Goal: Task Accomplishment & Management: Complete application form

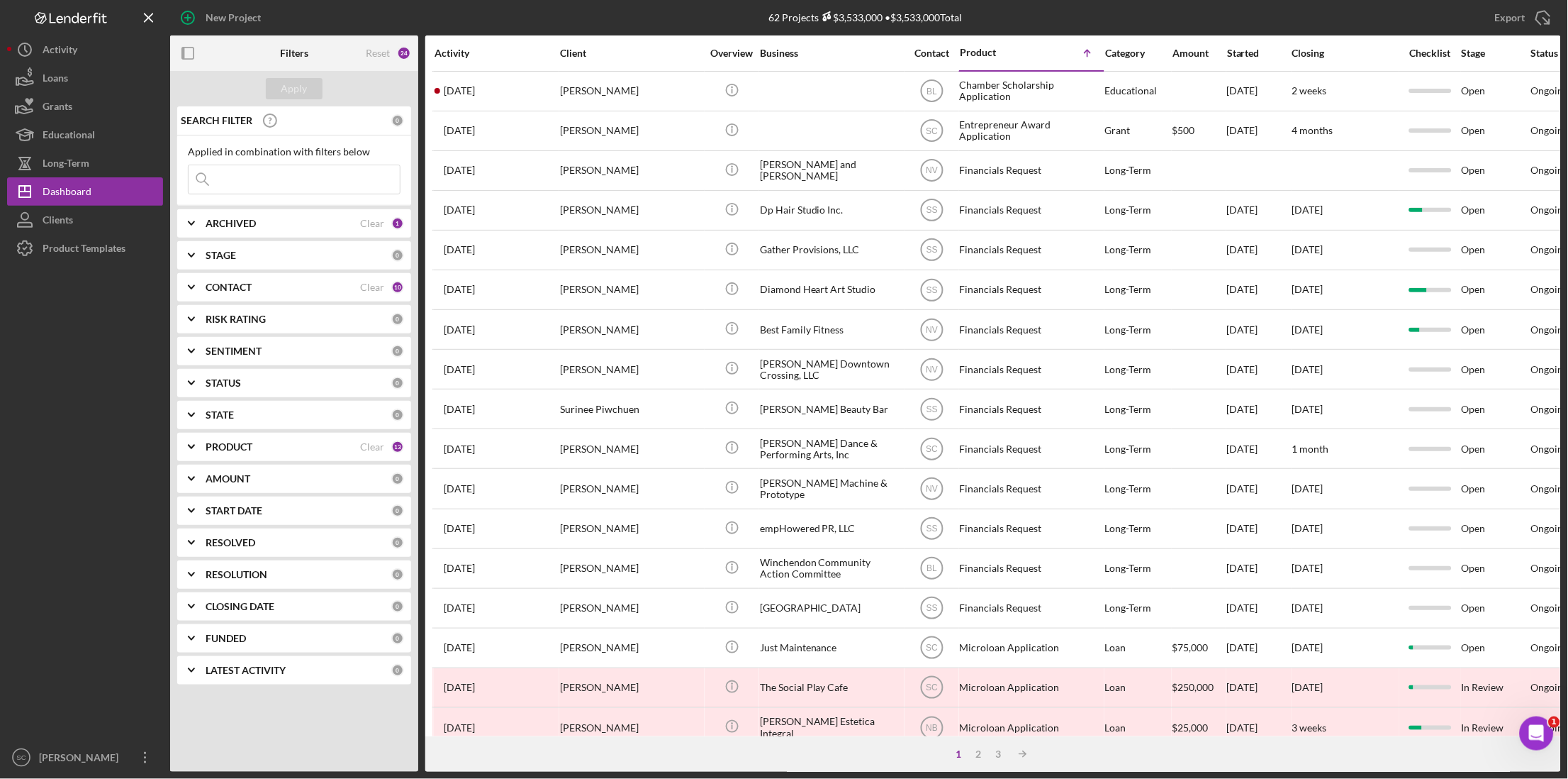
click at [268, 447] on div "PRODUCT" at bounding box center [283, 447] width 154 height 11
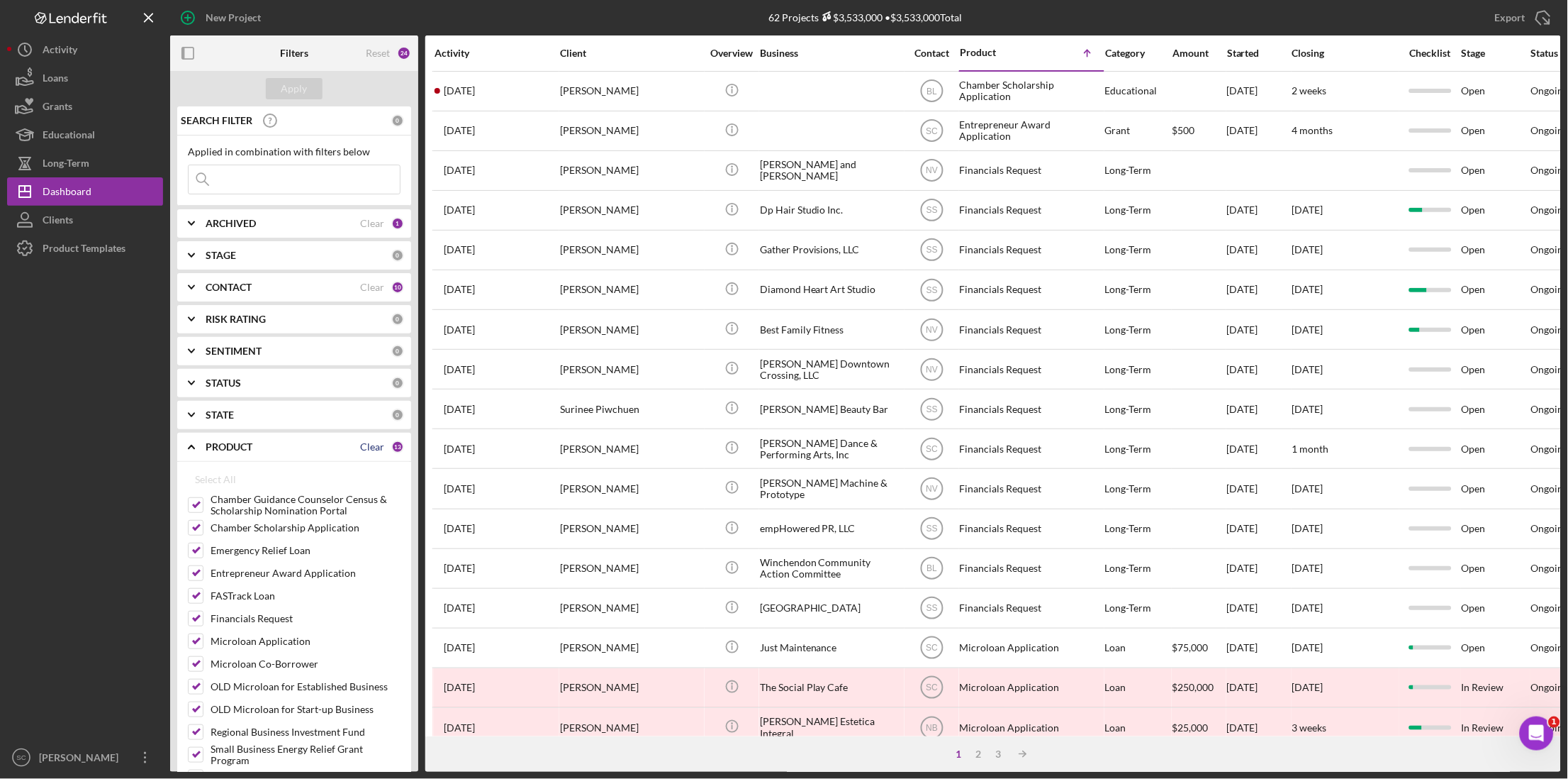
click at [365, 448] on div "Clear" at bounding box center [372, 447] width 24 height 11
checkbox input "false"
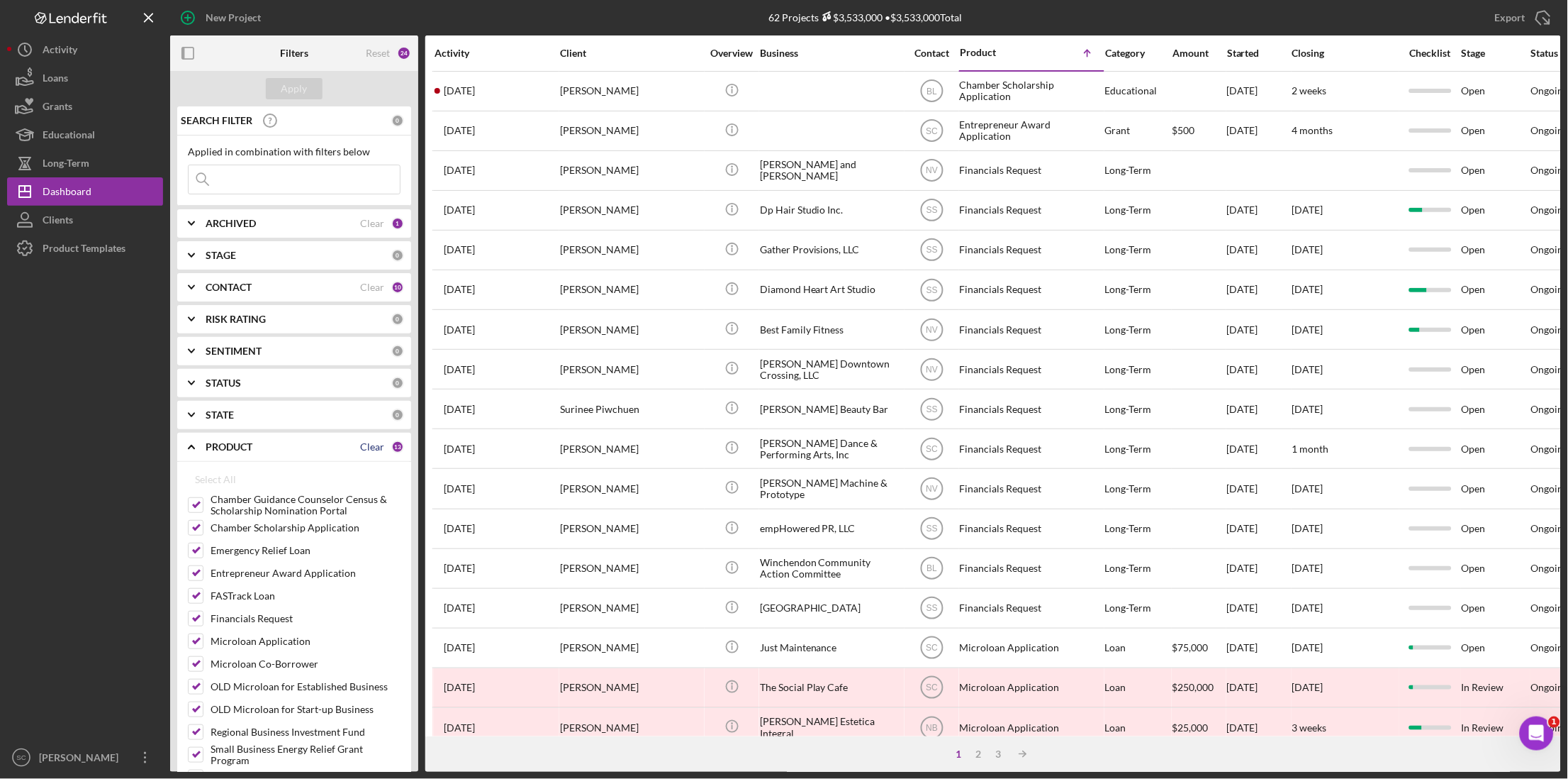
checkbox input "false"
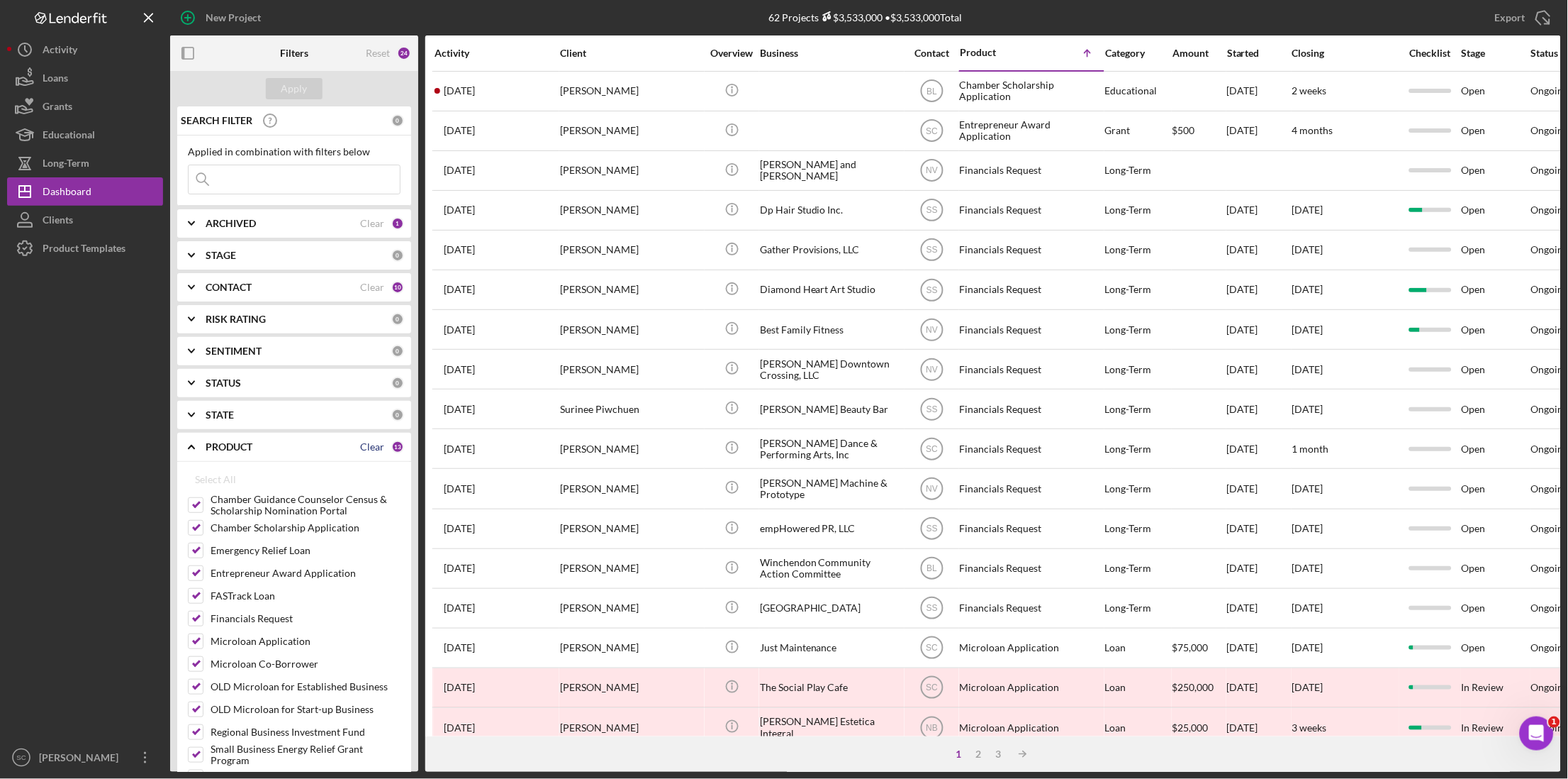
checkbox input "false"
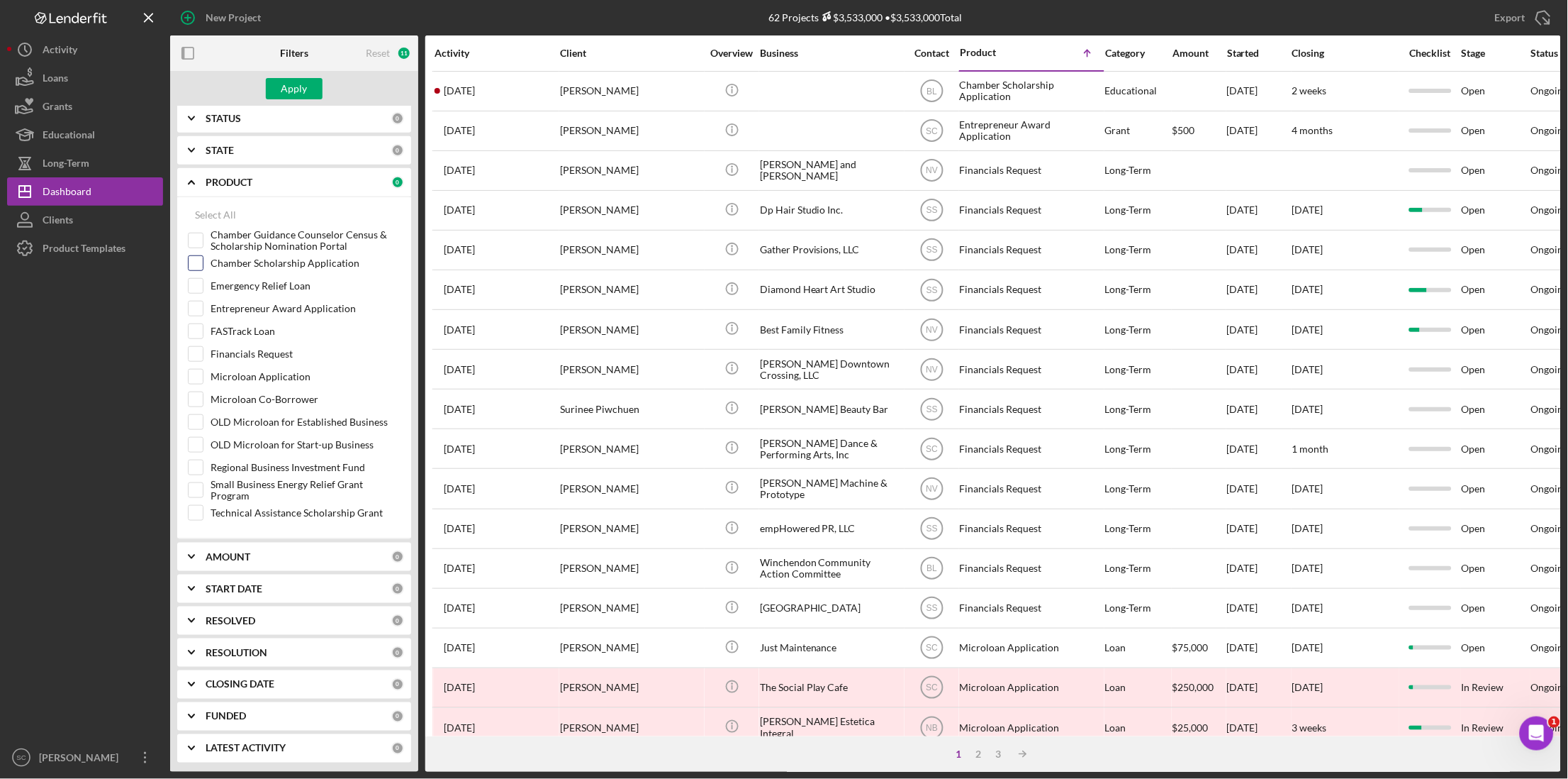
scroll to position [268, 0]
click at [195, 400] on input "Microloan Co-Borrower" at bounding box center [195, 397] width 14 height 14
checkbox input "true"
click at [197, 370] on input "Microloan Application" at bounding box center [195, 375] width 14 height 14
checkbox input "true"
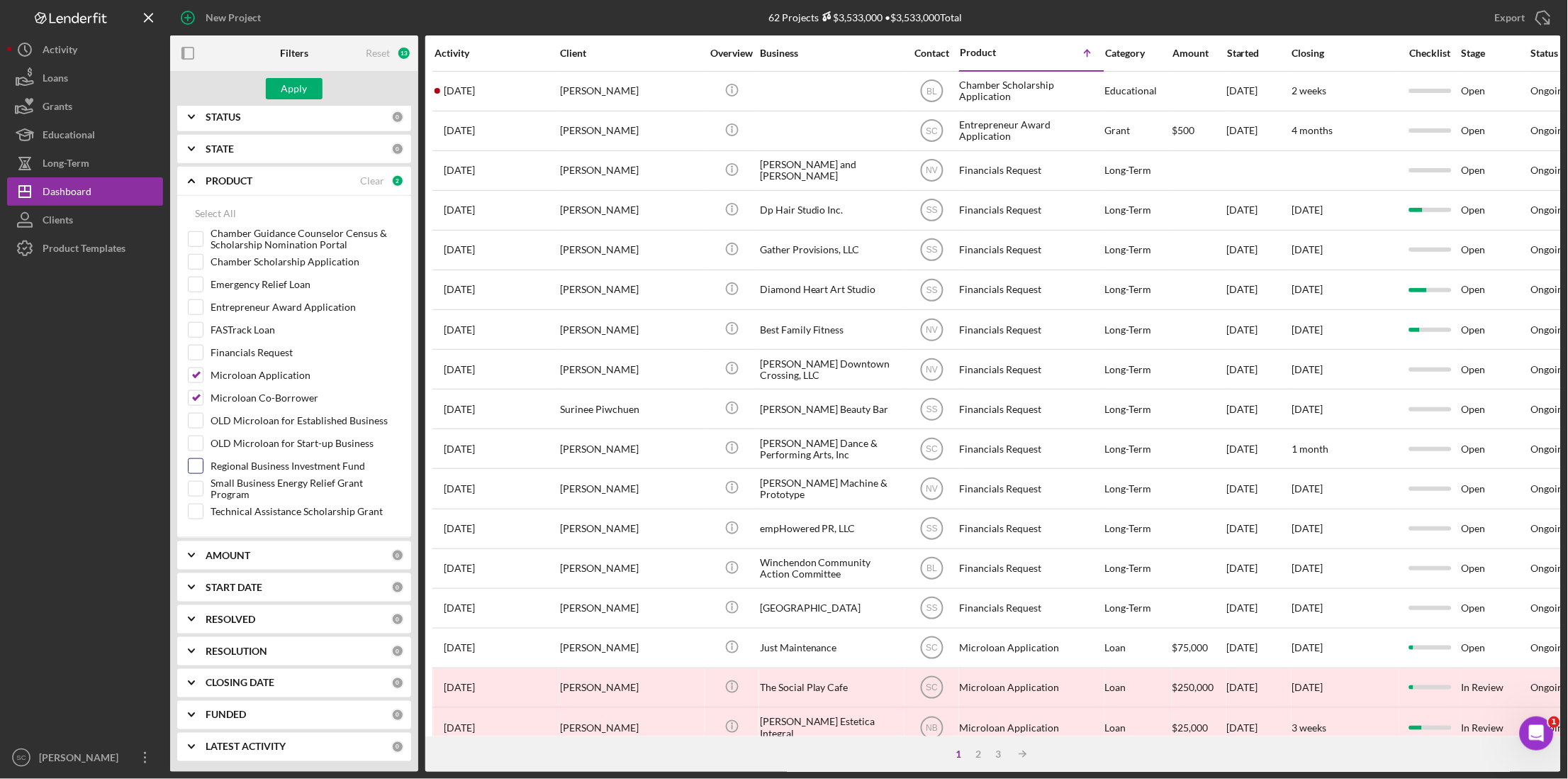
click at [200, 462] on input "Regional Business Investment Fund" at bounding box center [195, 466] width 14 height 14
checkbox input "true"
click at [303, 95] on div "Apply" at bounding box center [294, 89] width 26 height 21
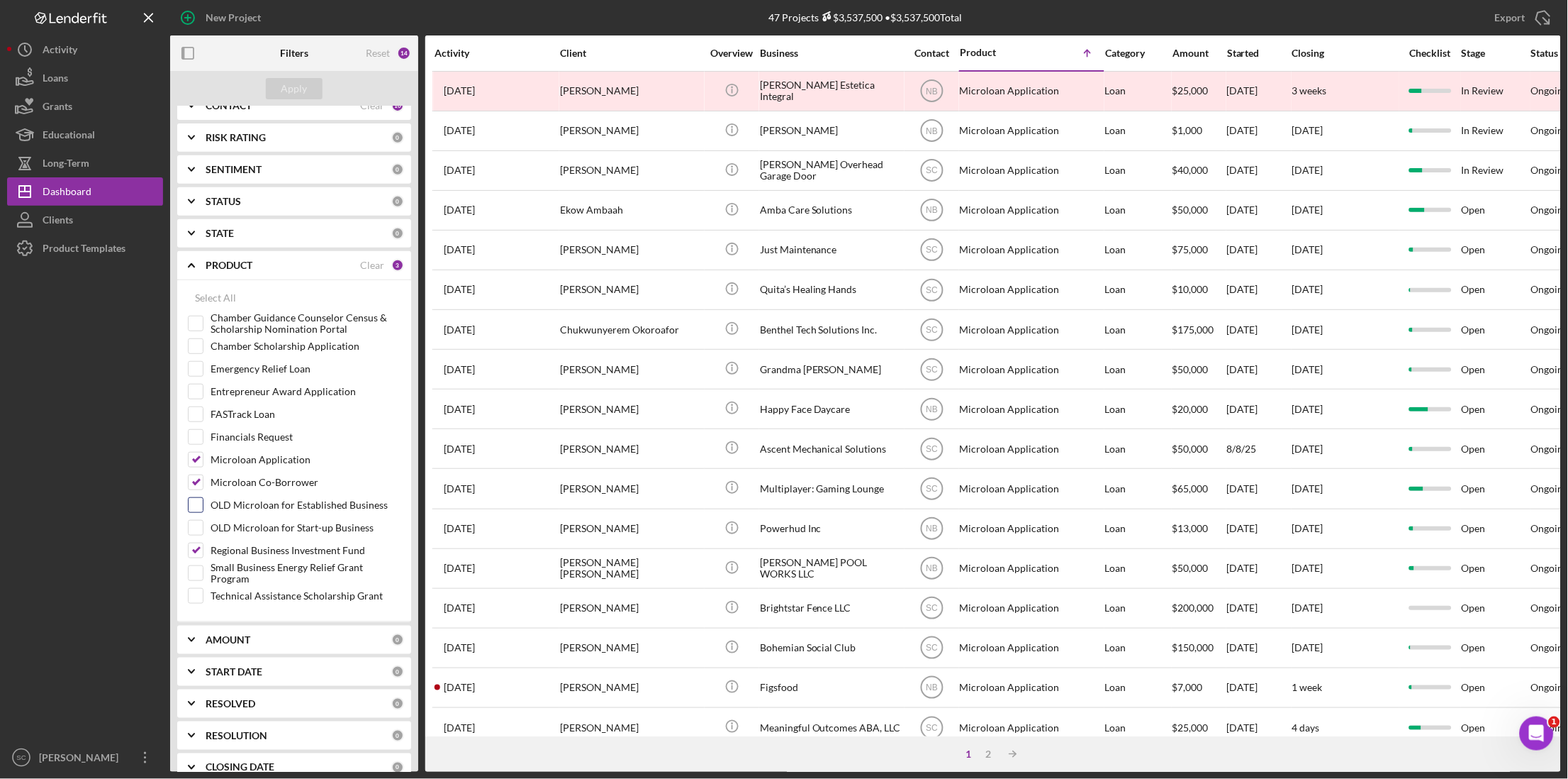
scroll to position [91, 0]
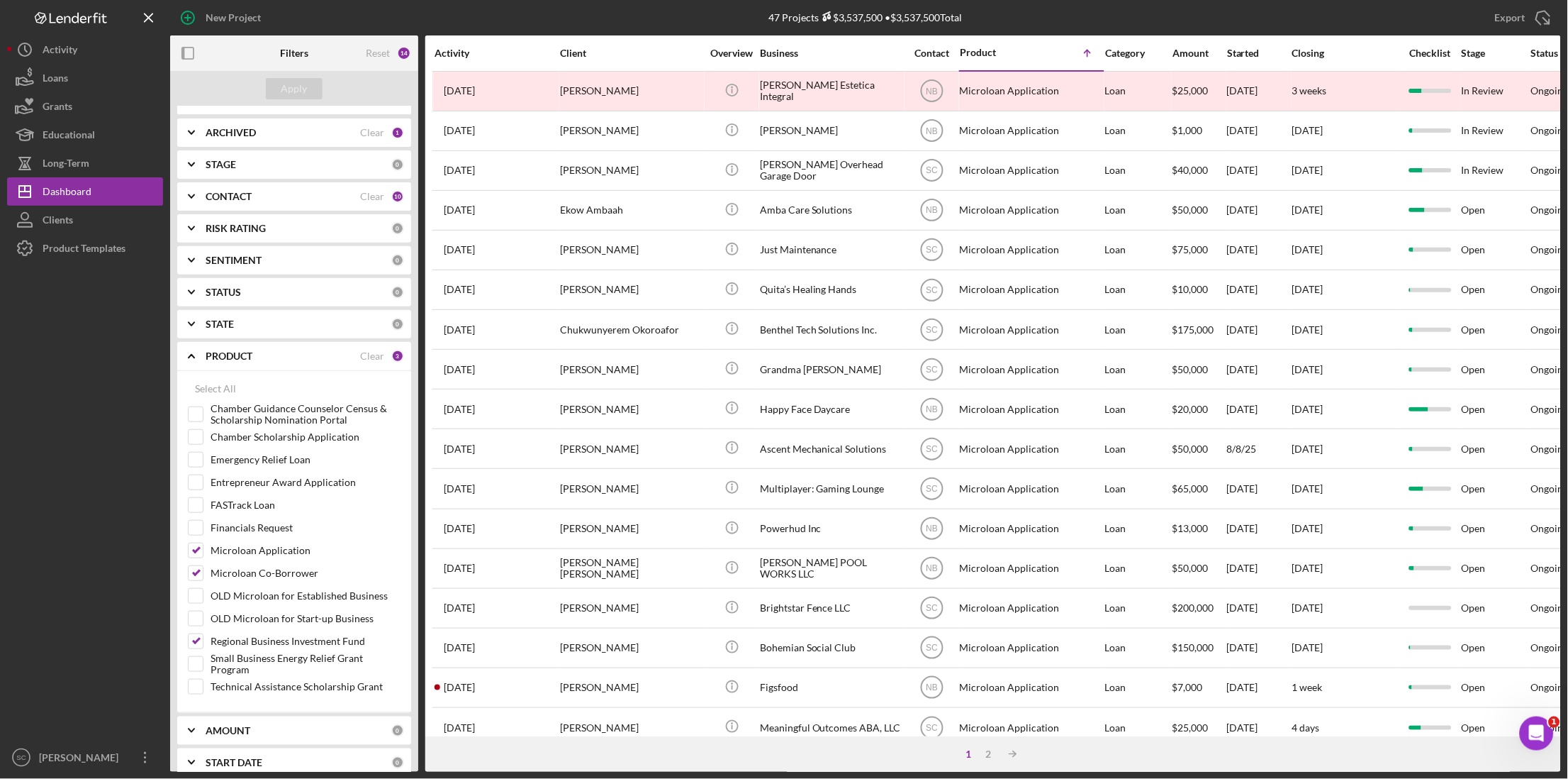
click at [926, 50] on div "Contact" at bounding box center [932, 53] width 53 height 11
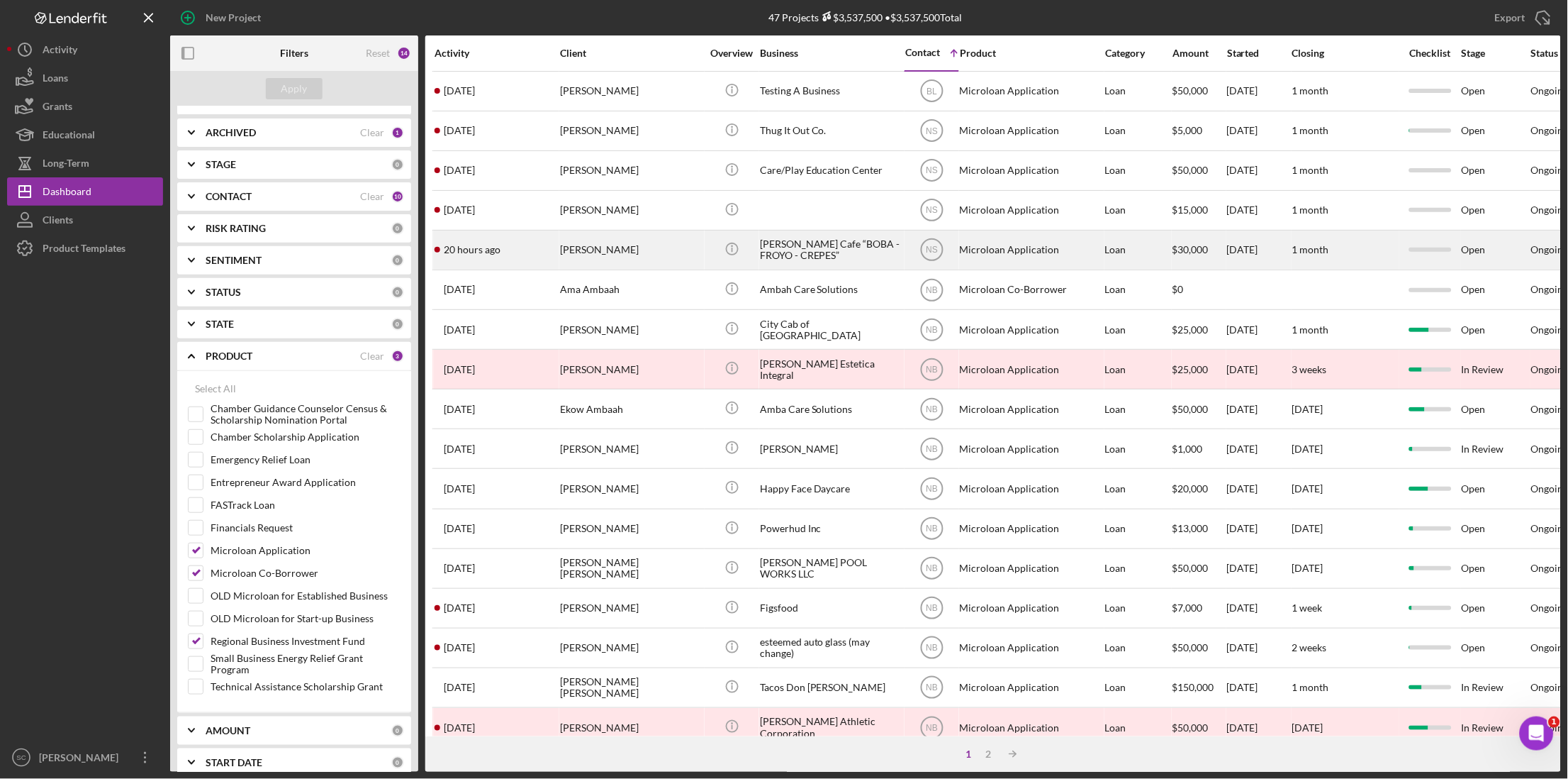
click at [950, 246] on div "NS" at bounding box center [932, 249] width 53 height 36
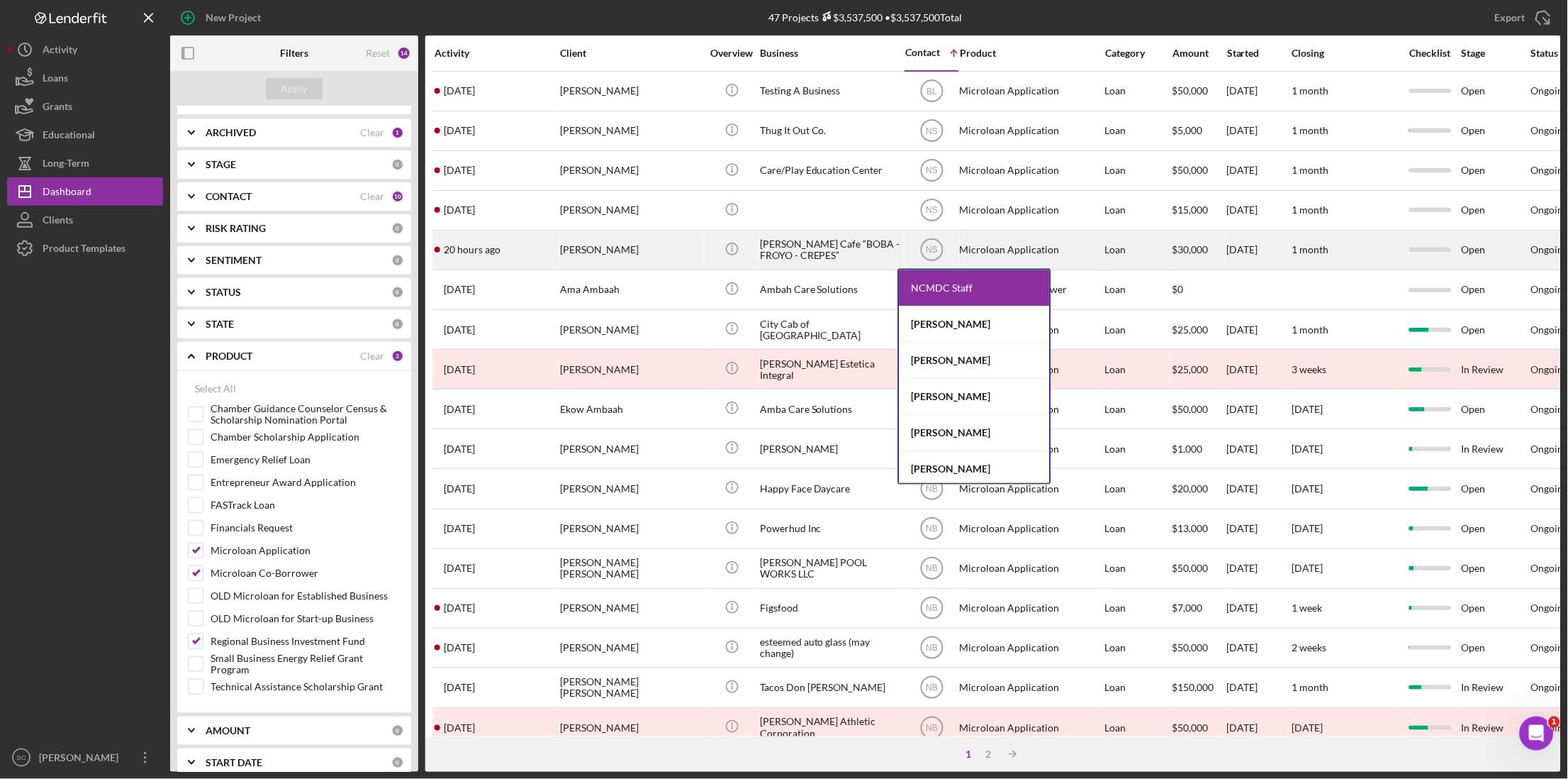
click at [496, 254] on time "20 hours ago" at bounding box center [471, 249] width 57 height 11
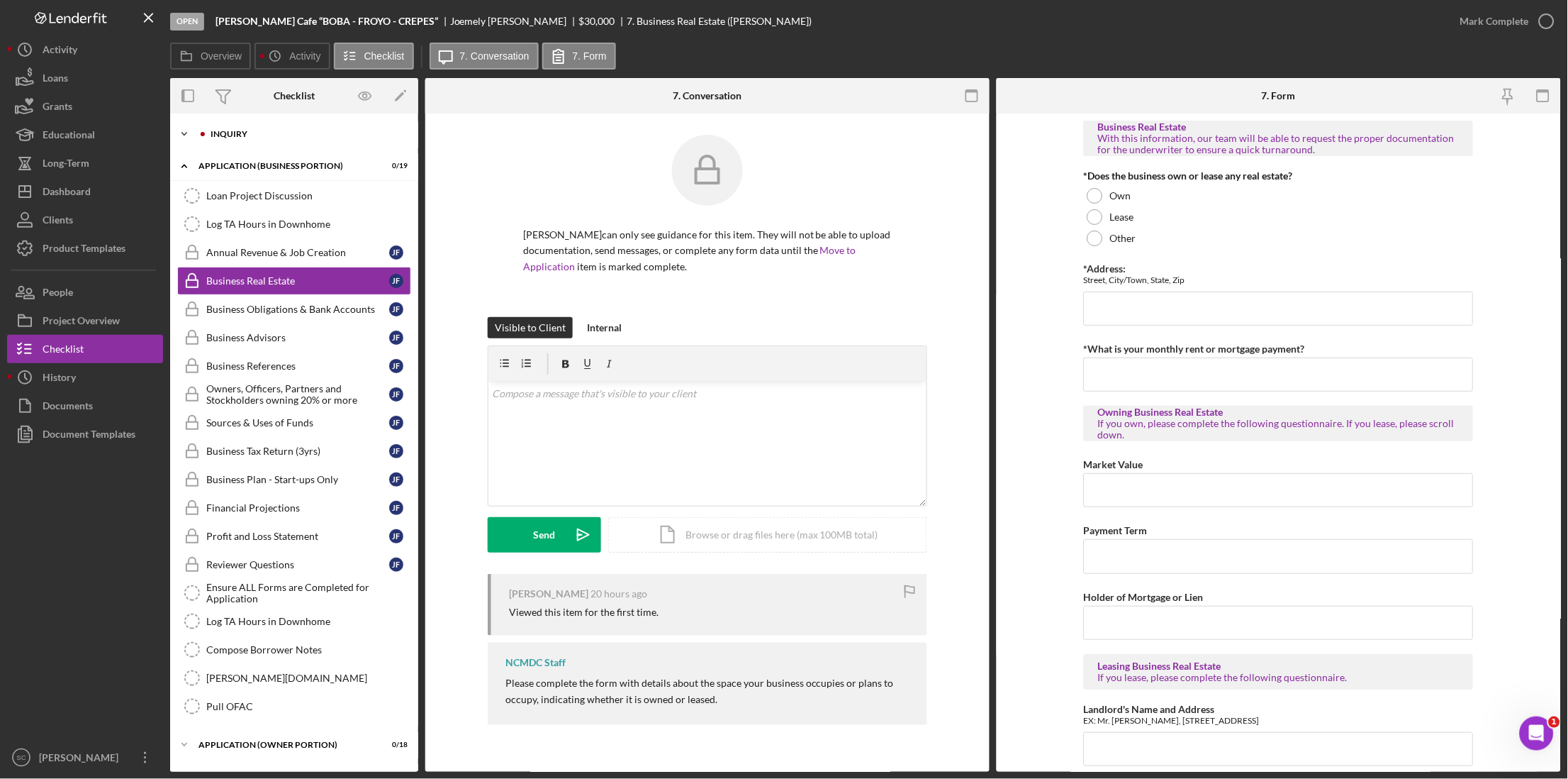
click at [253, 130] on div "INQUIRY" at bounding box center [305, 133] width 190 height 8
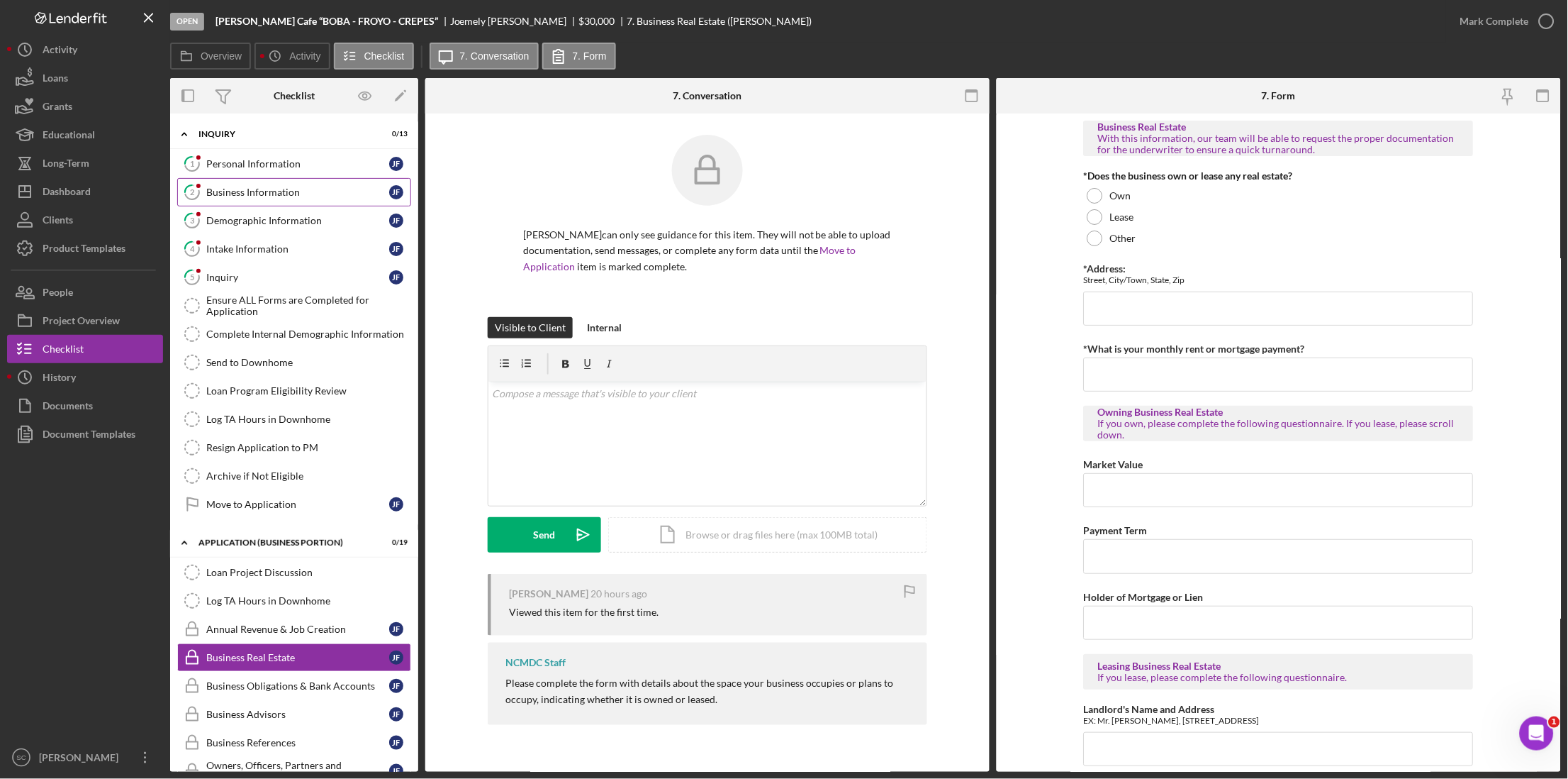
click at [237, 202] on link "2 Business Information [PERSON_NAME]" at bounding box center [294, 192] width 234 height 28
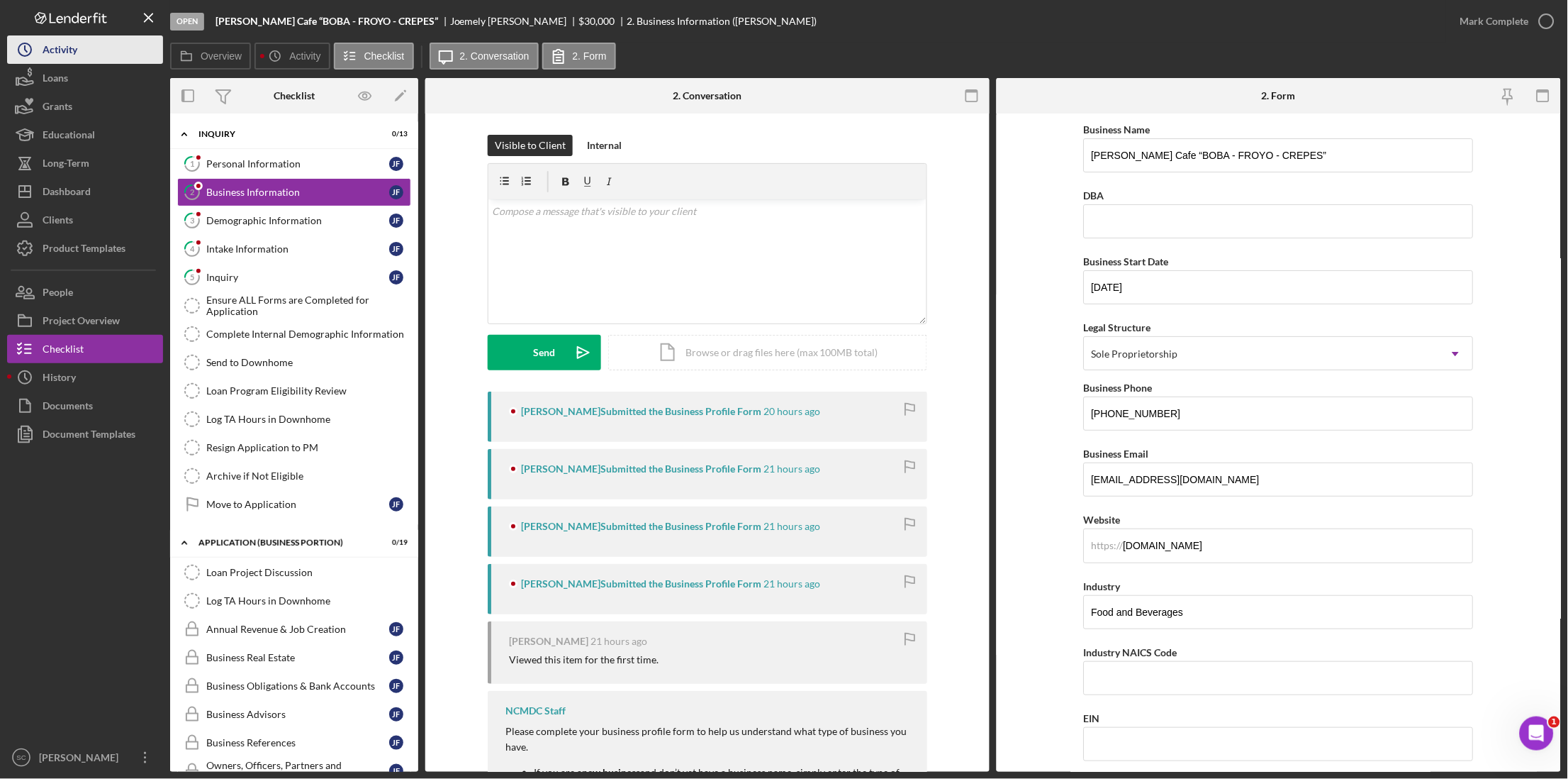
click at [51, 52] on div "Activity" at bounding box center [60, 51] width 35 height 32
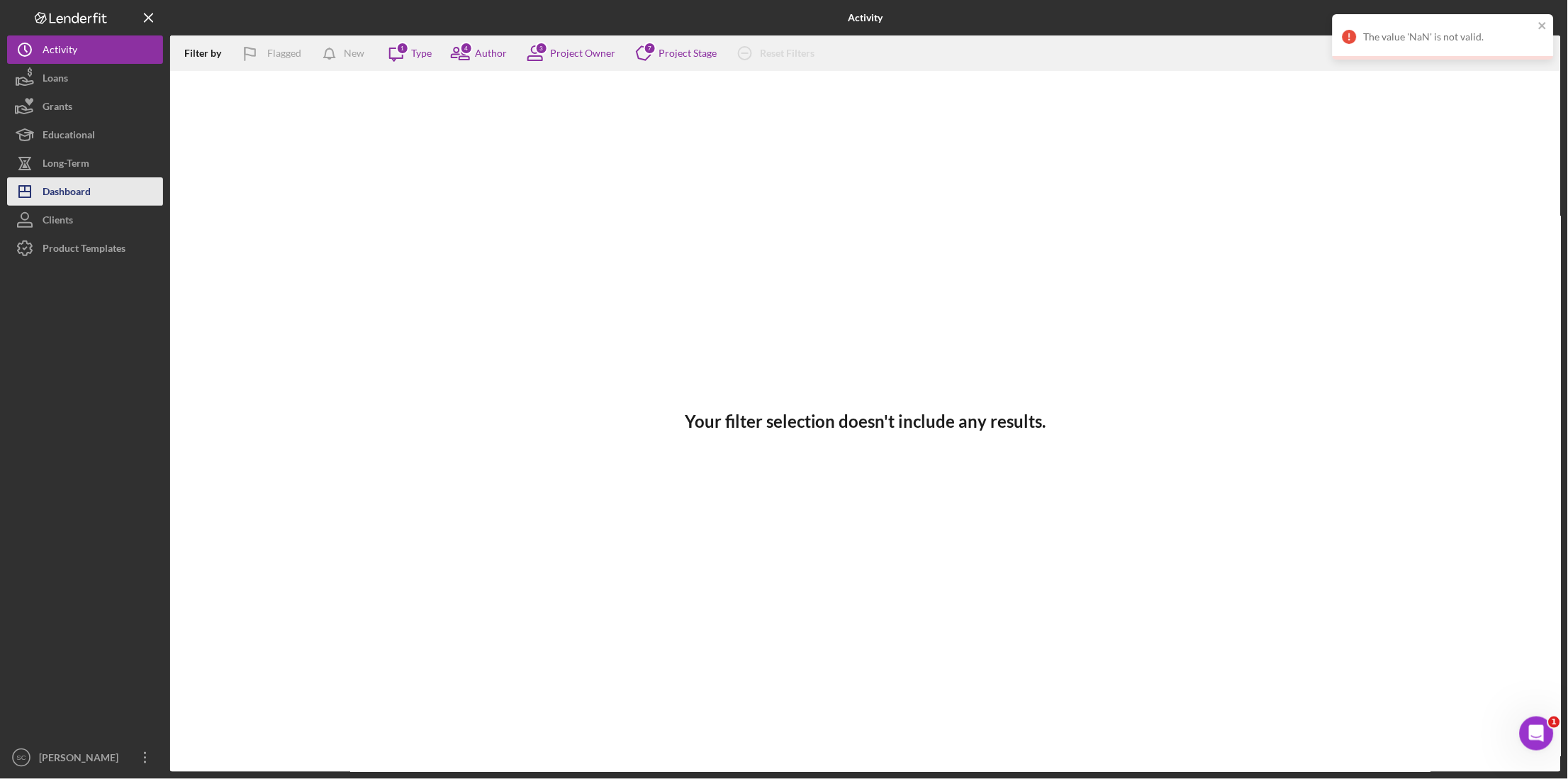
click at [73, 191] on div "Dashboard" at bounding box center [67, 193] width 48 height 32
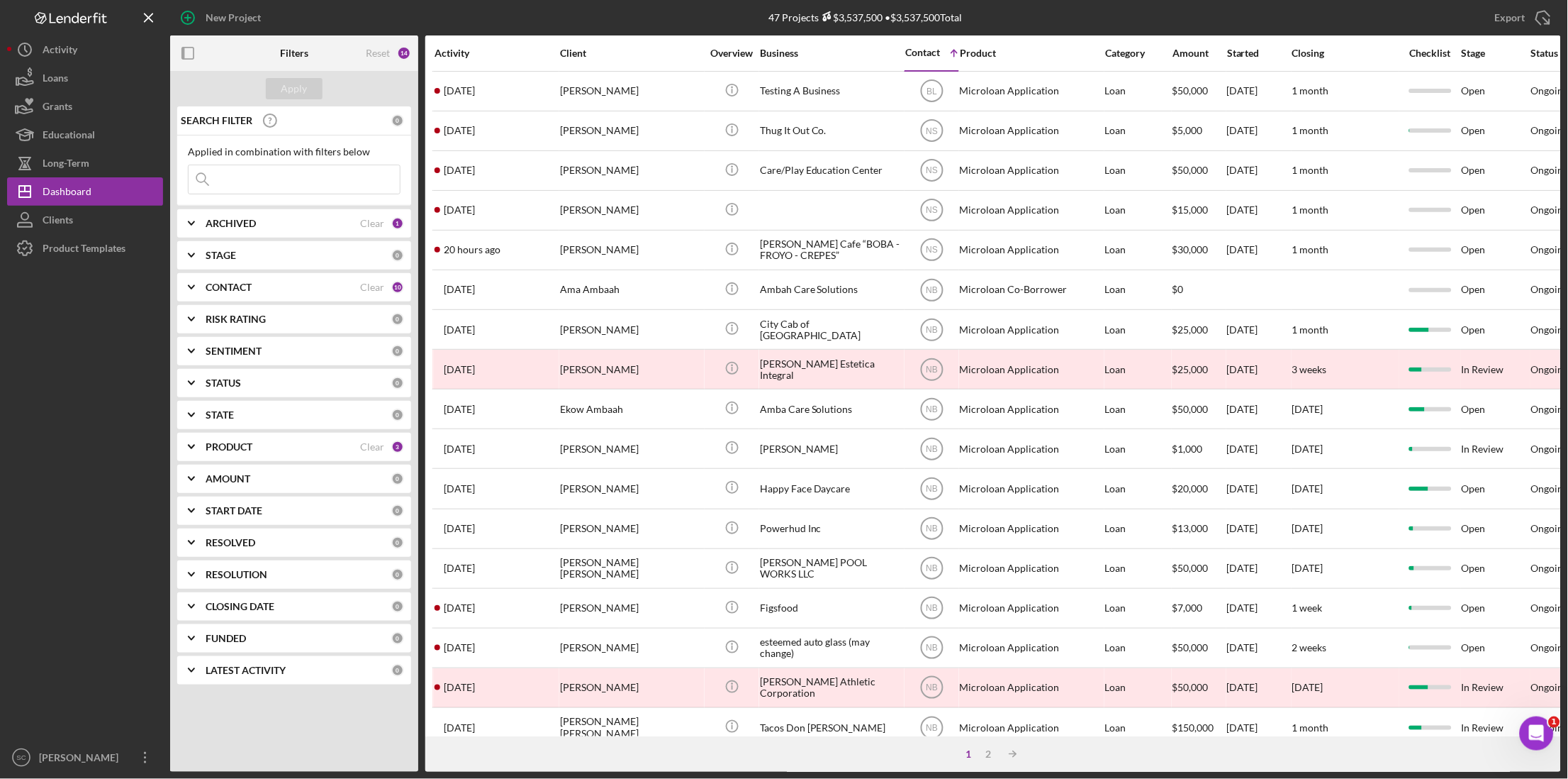
click at [926, 49] on div "Contact" at bounding box center [922, 52] width 35 height 11
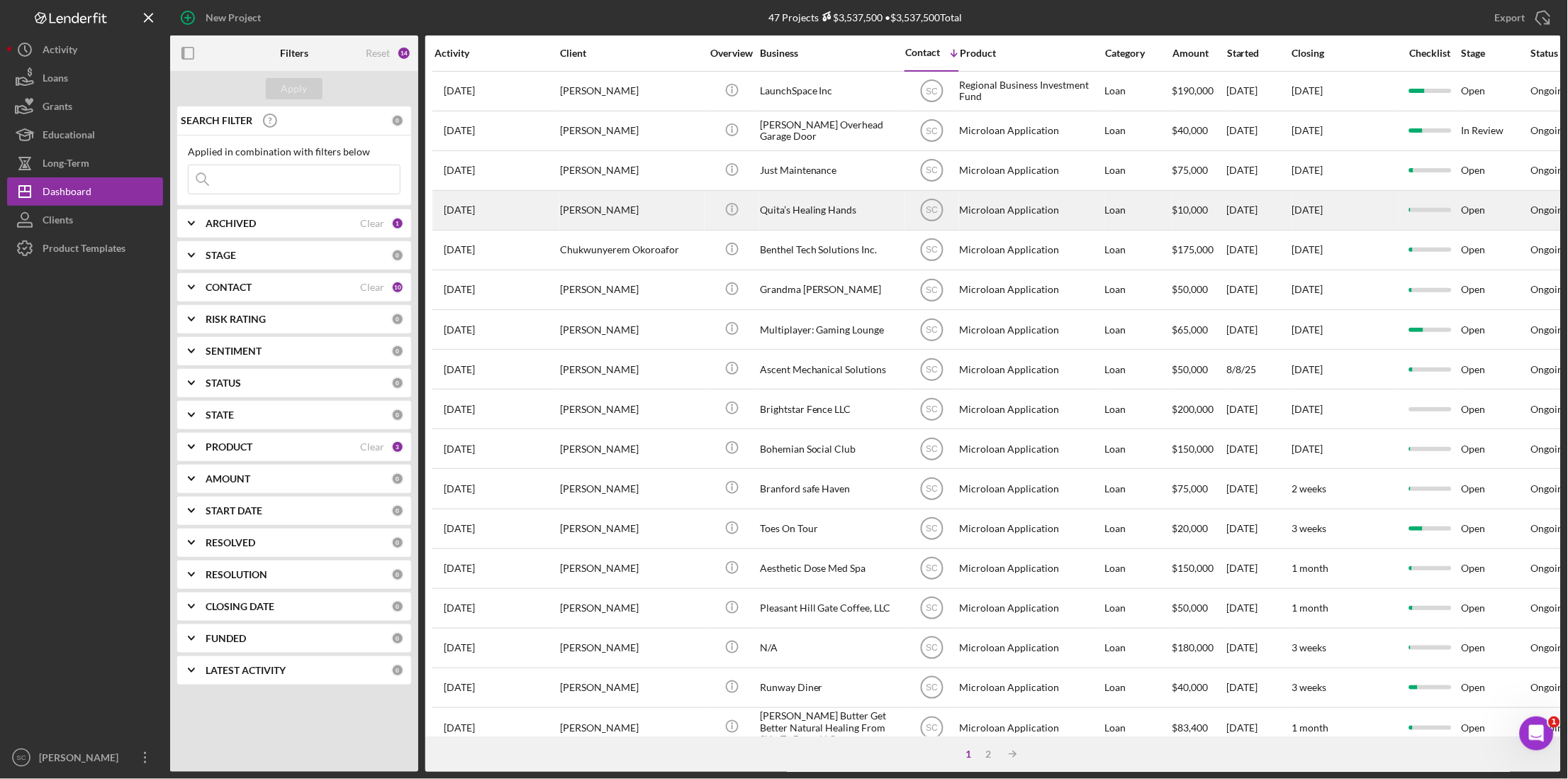
click at [792, 212] on div "Quita’s Healing Hands" at bounding box center [830, 210] width 142 height 38
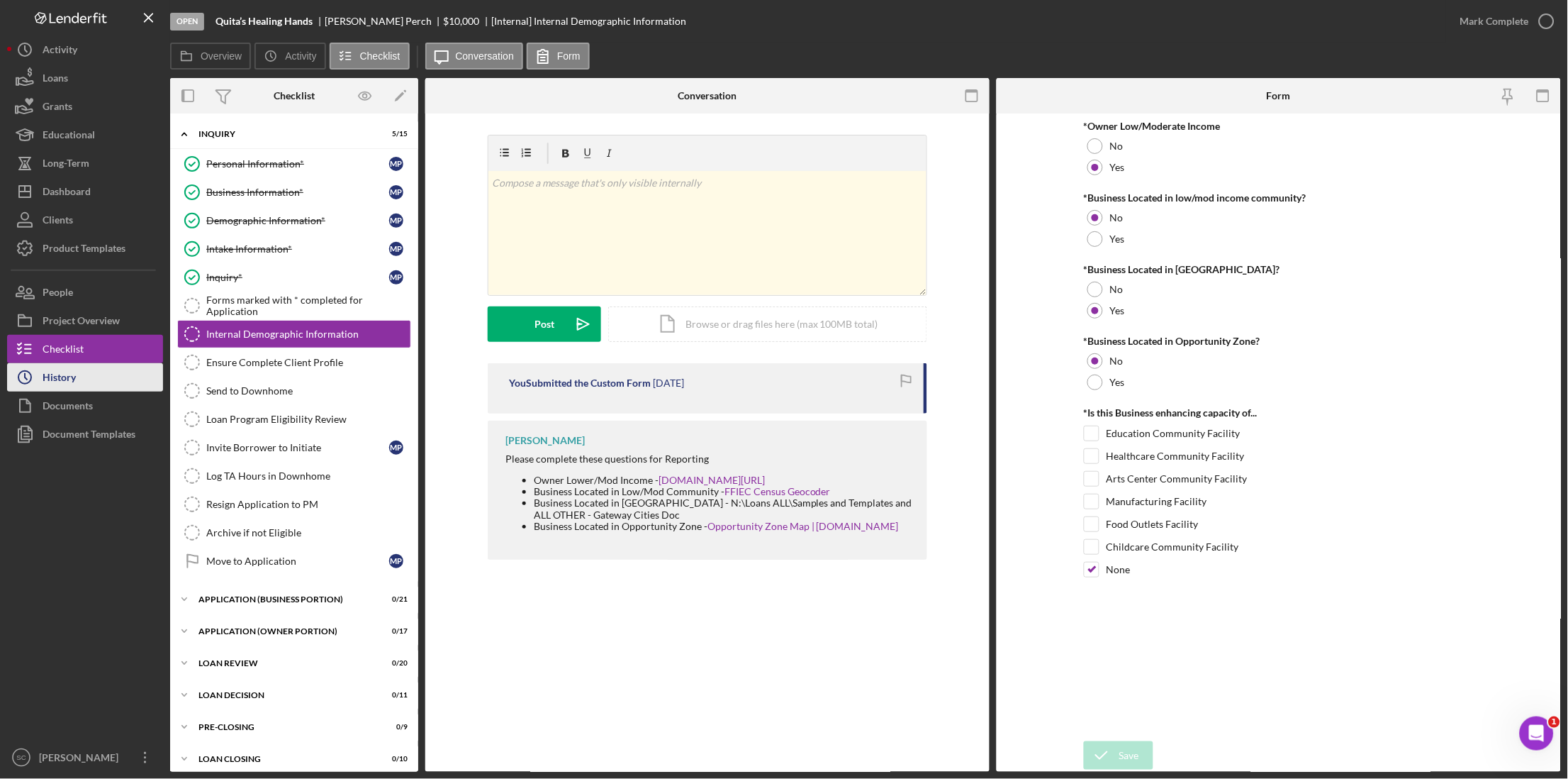
click at [85, 384] on button "Icon/History History" at bounding box center [85, 377] width 156 height 28
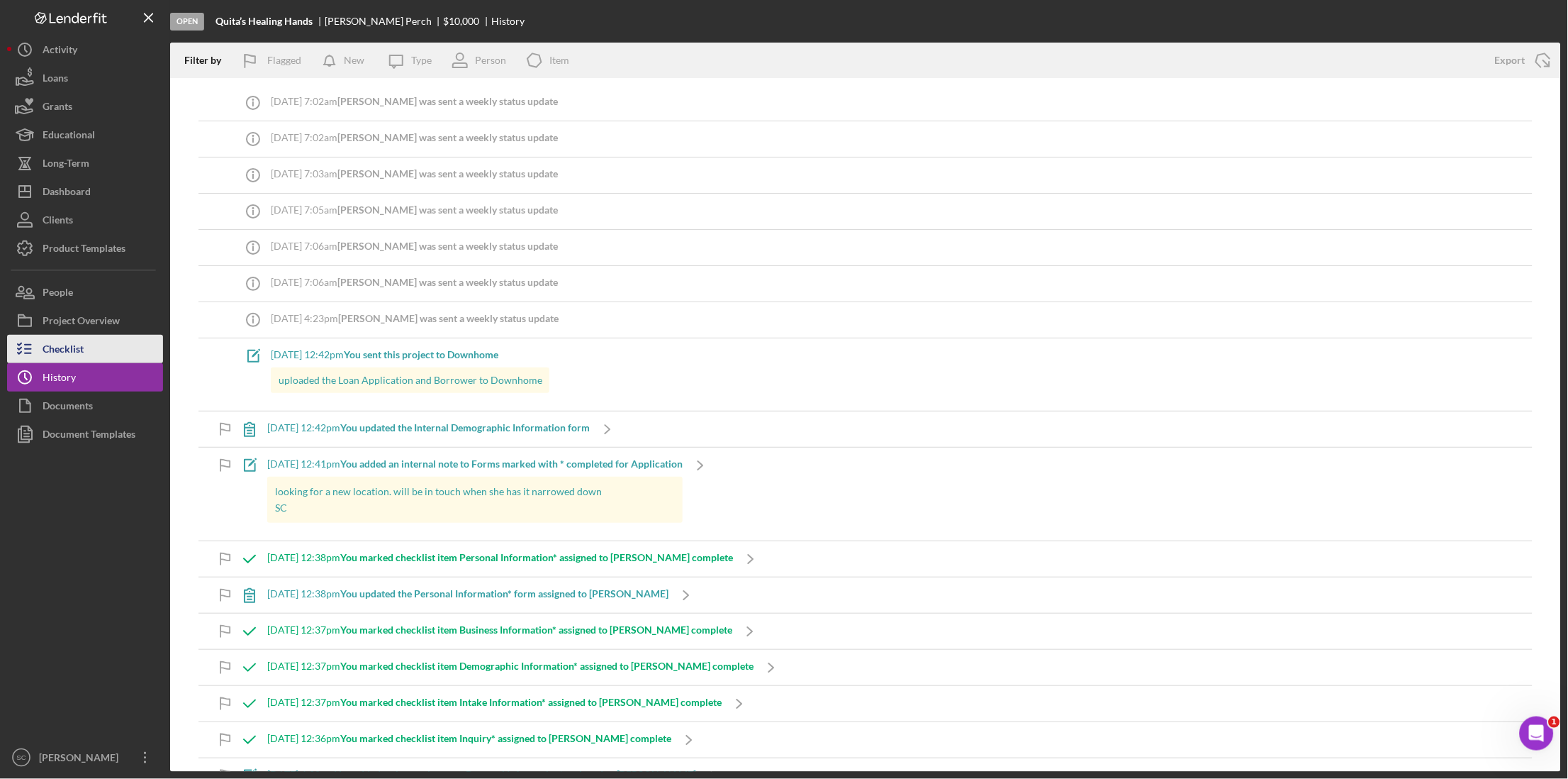
click at [88, 345] on button "Checklist" at bounding box center [85, 348] width 156 height 28
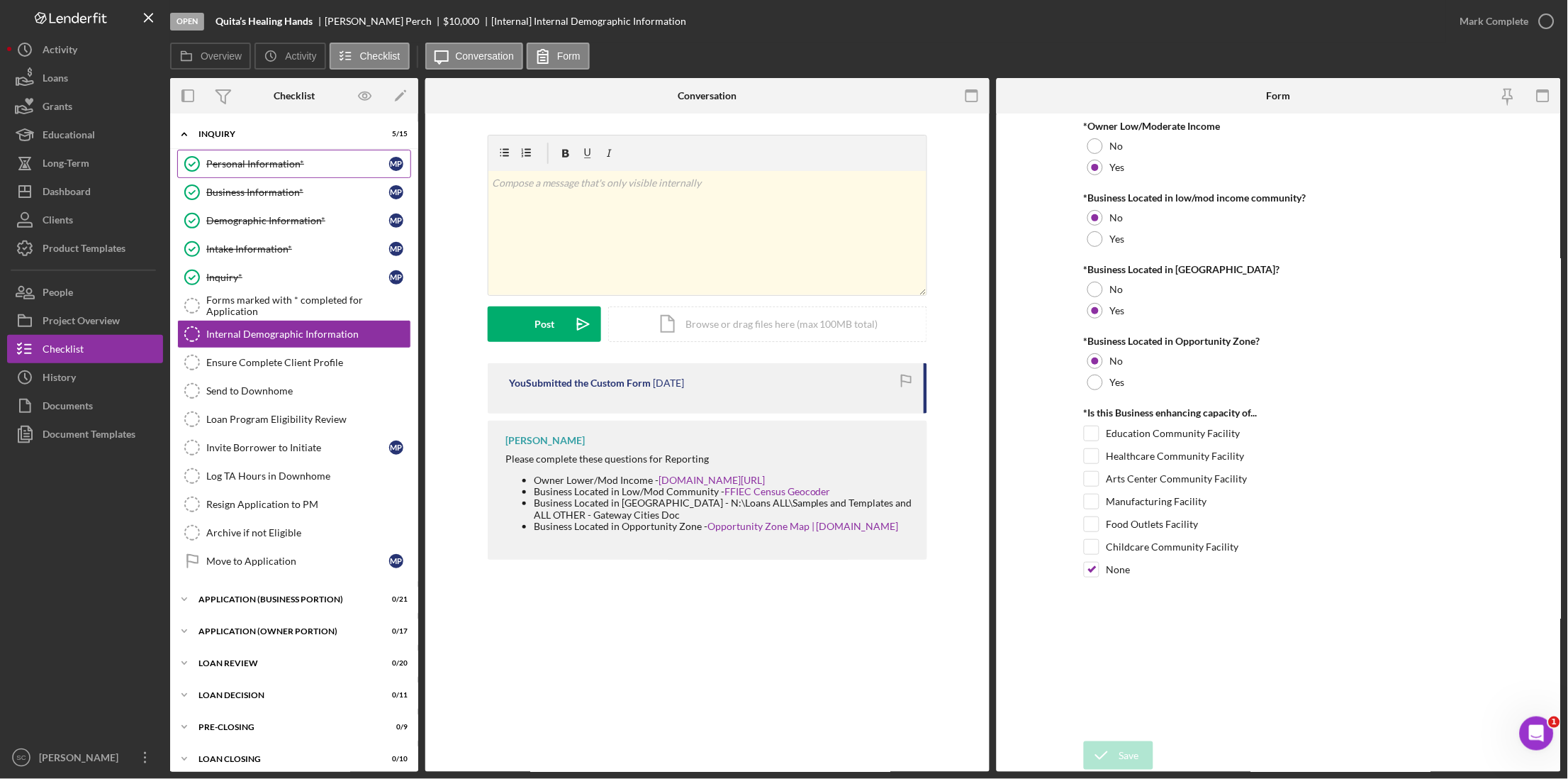
click at [275, 160] on div "Personal Information*" at bounding box center [298, 164] width 183 height 11
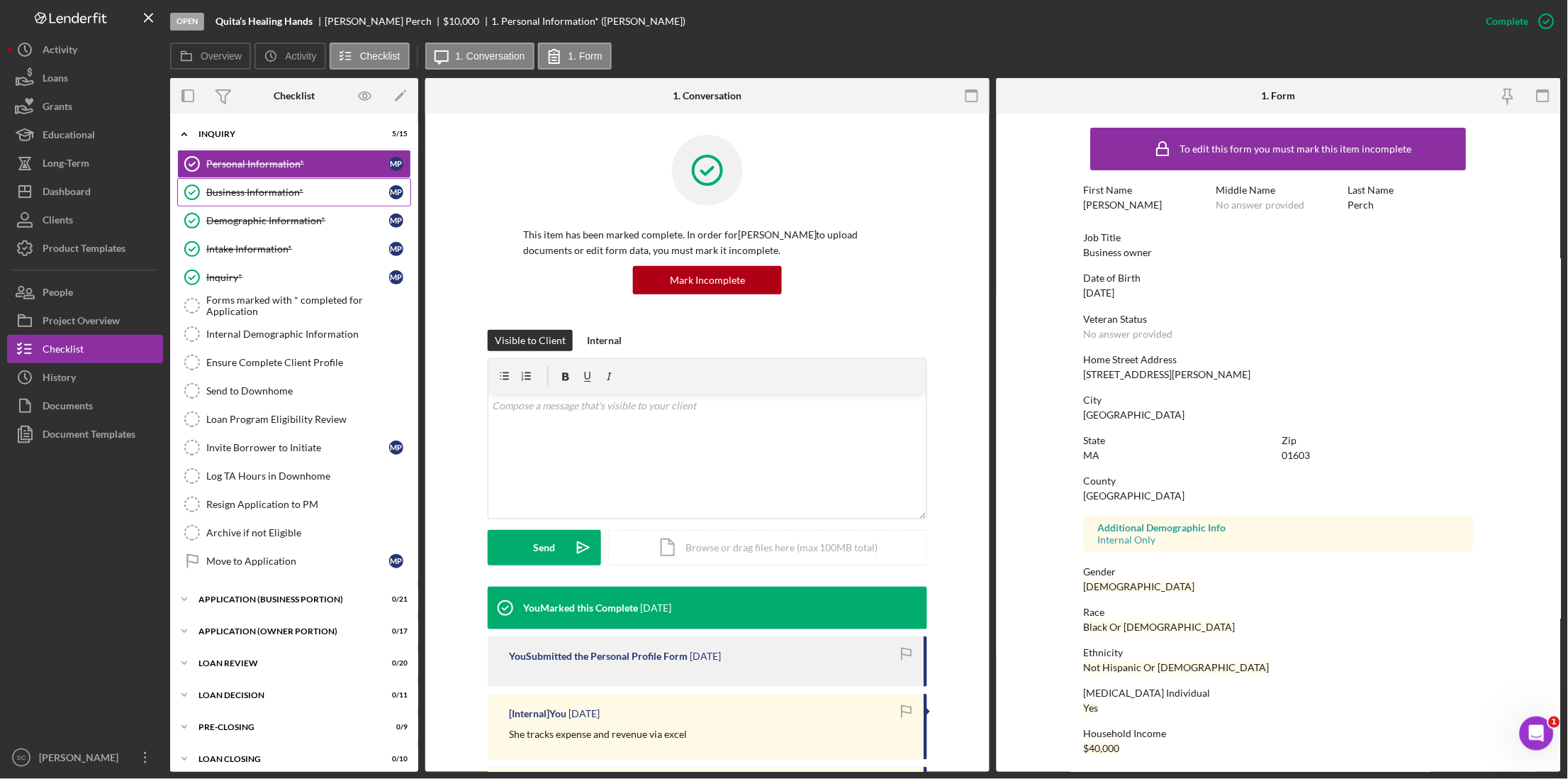
click at [266, 184] on link "Business Information* Business Information* M P" at bounding box center [294, 192] width 234 height 28
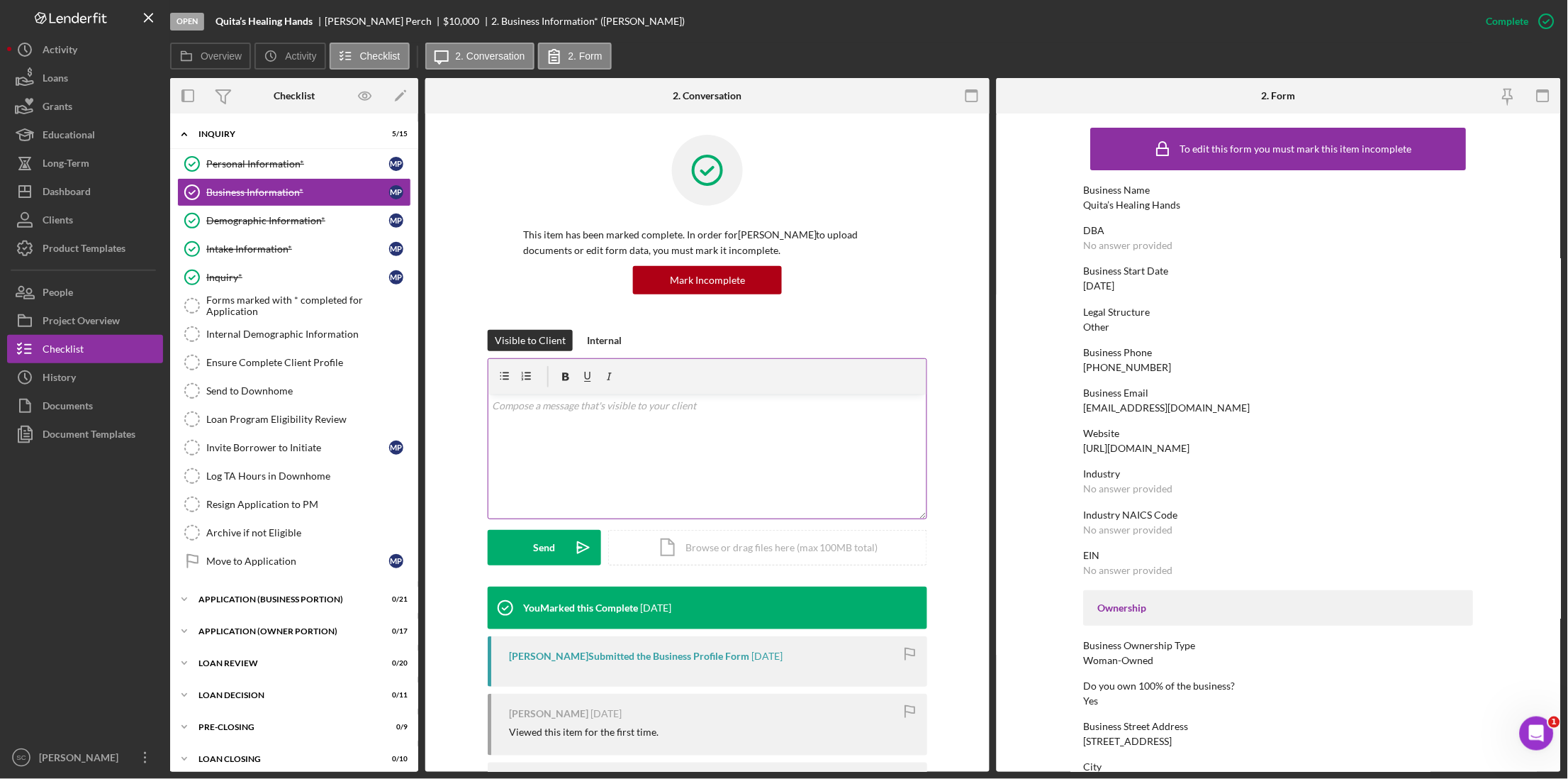
click at [591, 415] on div "v Color teal Color pink Remove color Add row above Add row below Add column bef…" at bounding box center [708, 456] width 438 height 124
click at [529, 550] on button "Send Icon/icon-invite-send" at bounding box center [545, 547] width 114 height 36
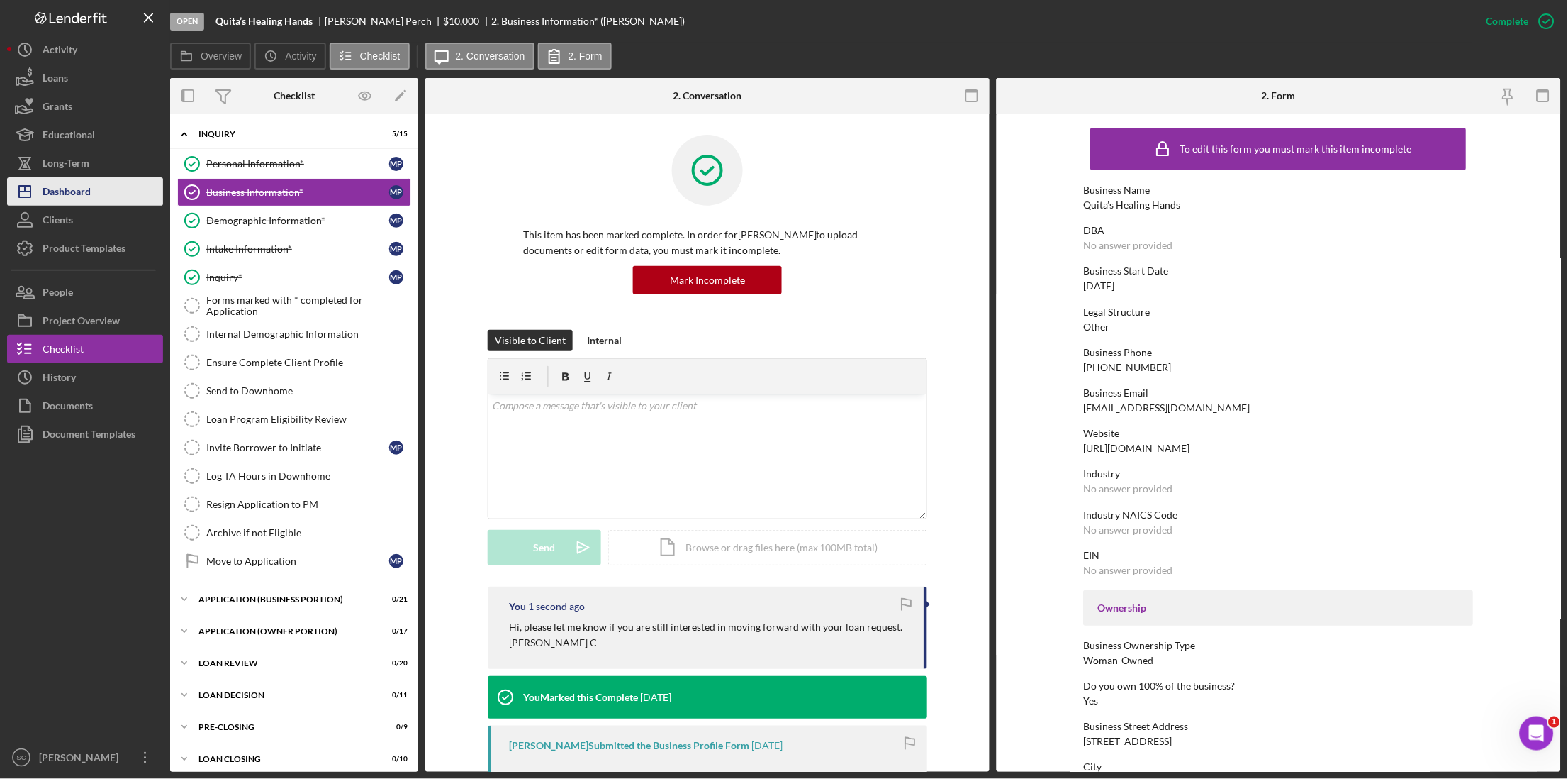
click at [94, 189] on button "Icon/Dashboard Dashboard" at bounding box center [85, 191] width 156 height 28
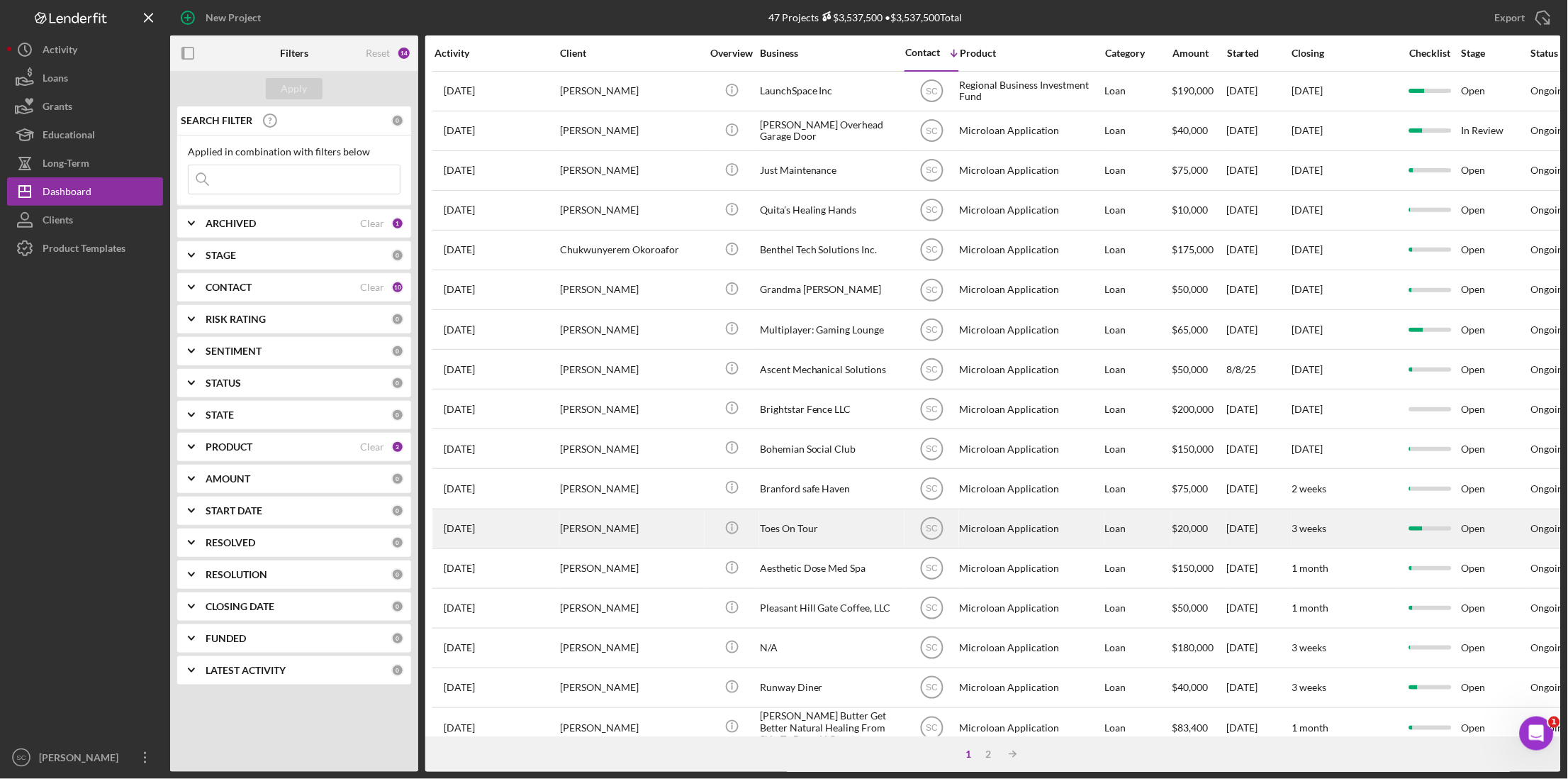
click at [667, 523] on div "[PERSON_NAME]" at bounding box center [630, 529] width 142 height 38
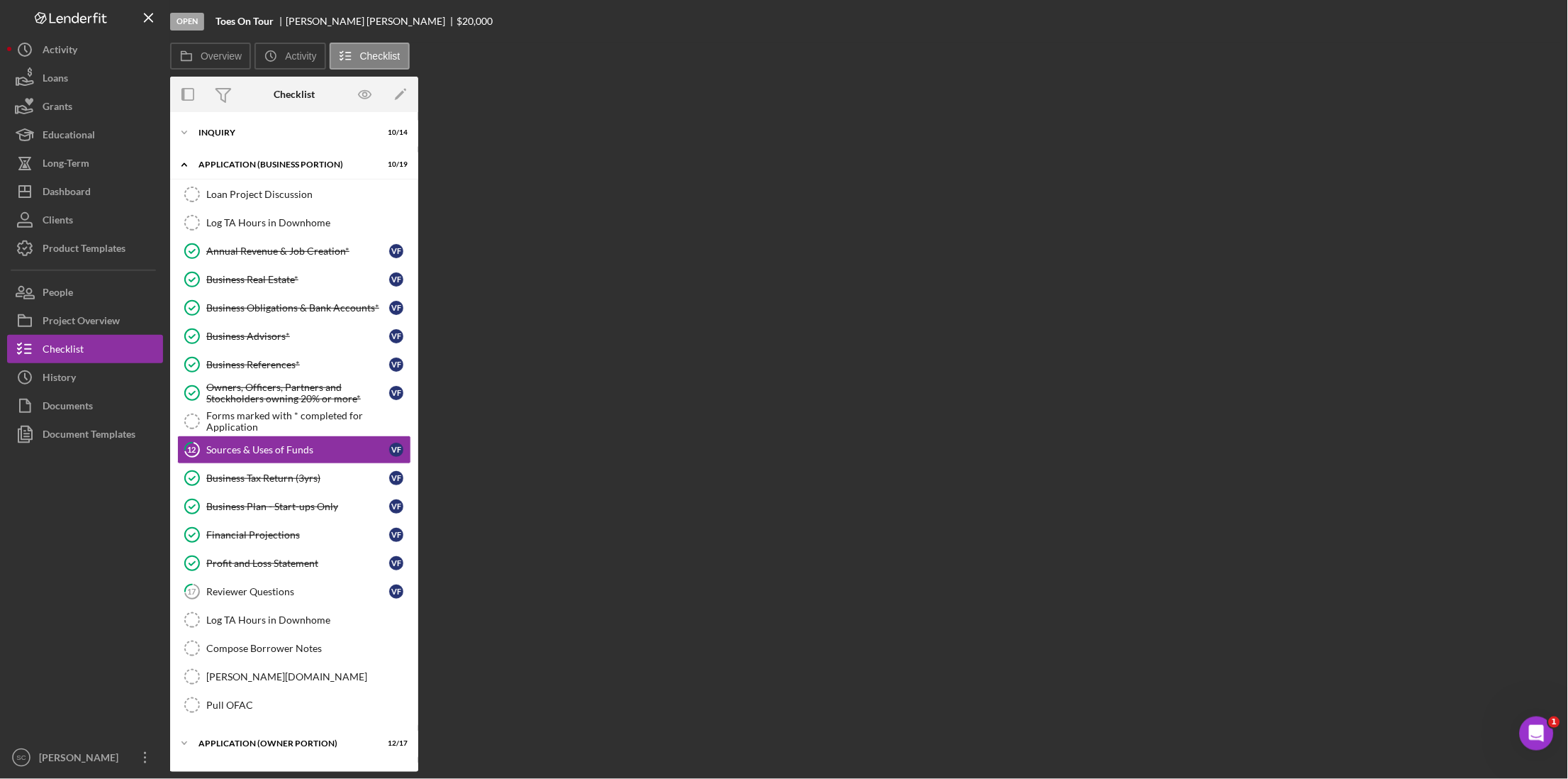
scroll to position [9, 0]
